Goal: Task Accomplishment & Management: Manage account settings

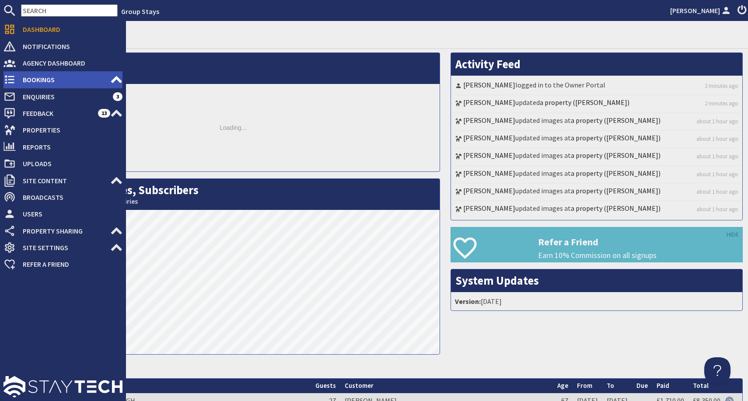
click at [108, 83] on span "Bookings" at bounding box center [63, 80] width 95 height 14
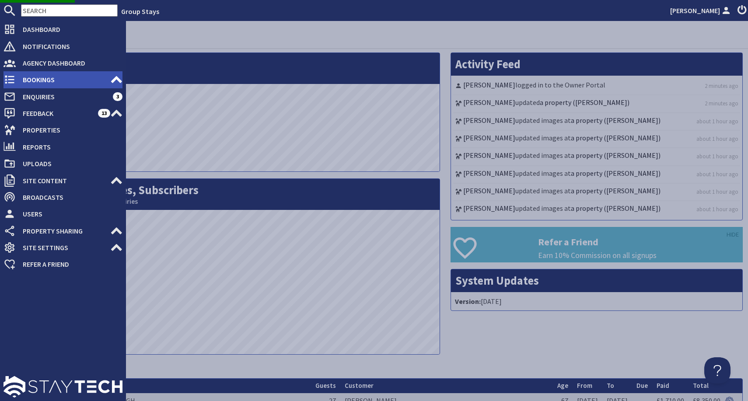
click at [115, 79] on use at bounding box center [116, 79] width 11 height 7
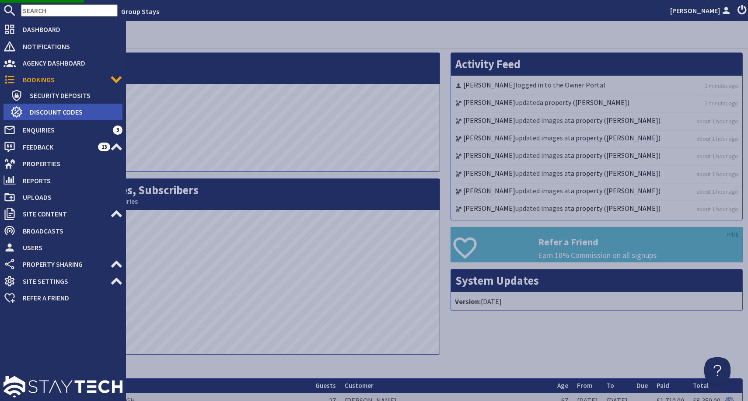
click at [53, 110] on span "Discount Codes" at bounding box center [73, 112] width 100 height 14
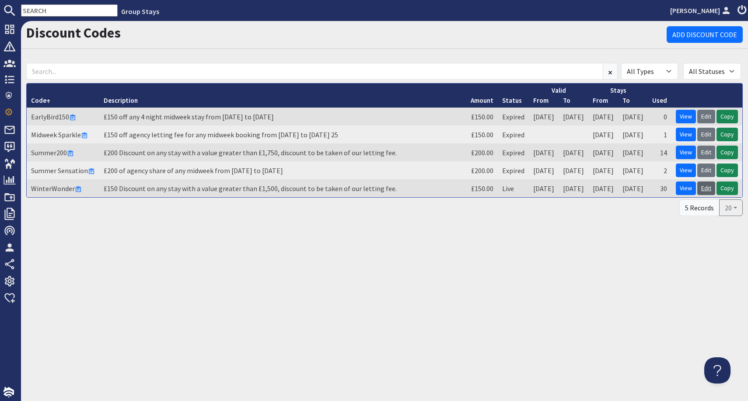
click at [704, 189] on link "Edit" at bounding box center [706, 189] width 18 height 14
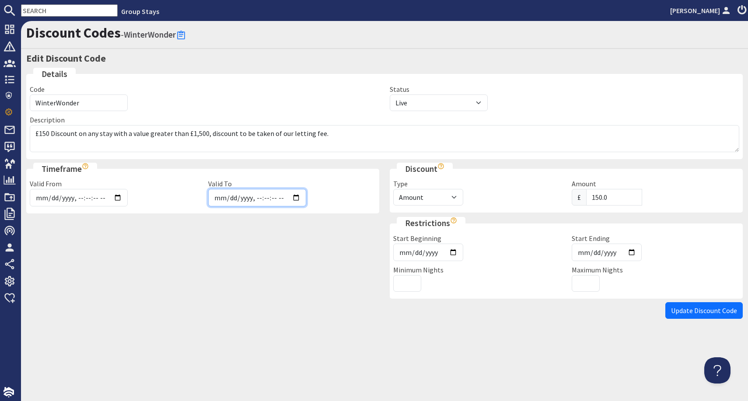
click at [214, 196] on input "Valid To" at bounding box center [257, 198] width 98 height 18
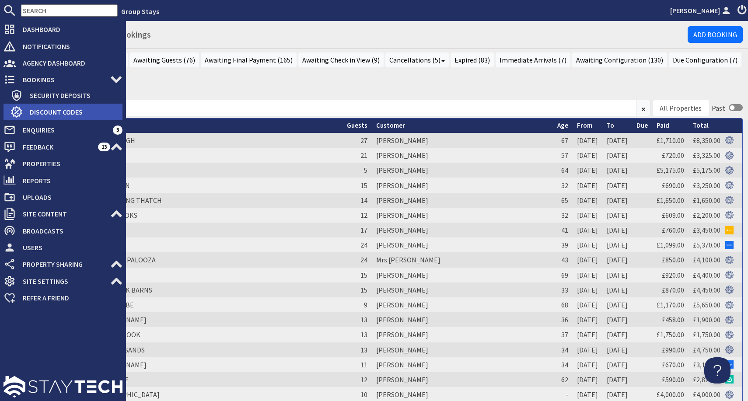
click at [84, 111] on span "Discount Codes" at bounding box center [73, 112] width 100 height 14
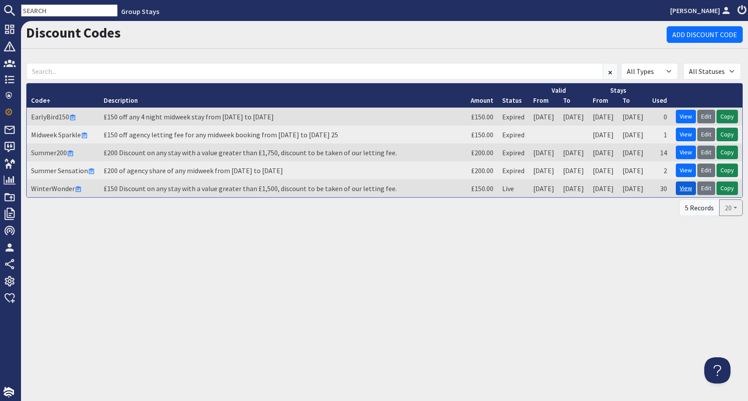
click at [684, 189] on link "View" at bounding box center [686, 189] width 20 height 14
click at [704, 189] on link "Edit" at bounding box center [706, 189] width 18 height 14
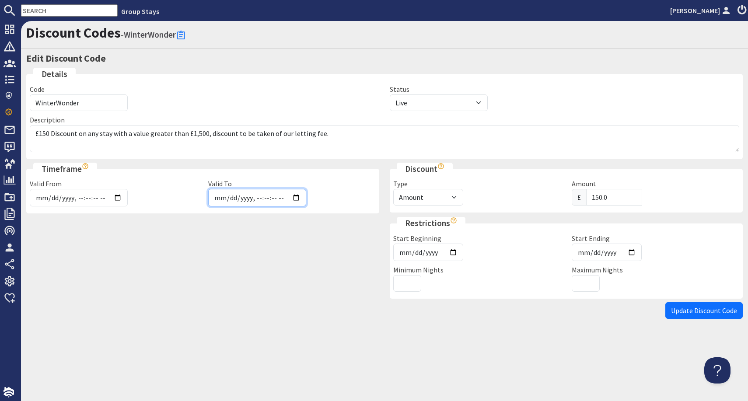
click at [295, 198] on input "Valid To" at bounding box center [257, 198] width 98 height 18
type input "2025-10-06T00:00"
click at [352, 178] on fieldset "Timeframe Valid From Valid To The discount code can only be used between these …" at bounding box center [202, 188] width 353 height 51
click at [687, 312] on span "Update Discount Code" at bounding box center [704, 310] width 66 height 9
